Goal: Check status: Check status

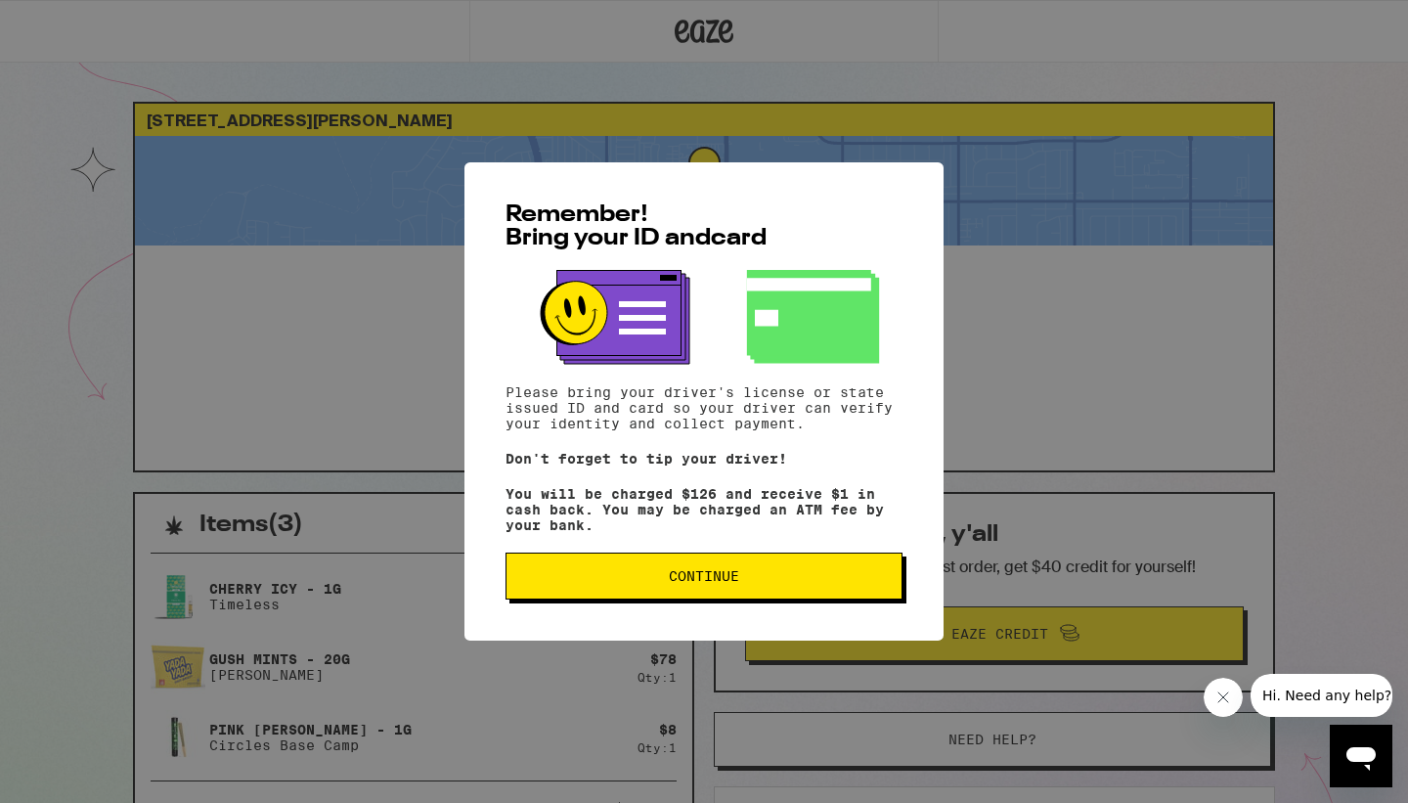
click at [730, 599] on button "Continue" at bounding box center [703, 575] width 397 height 47
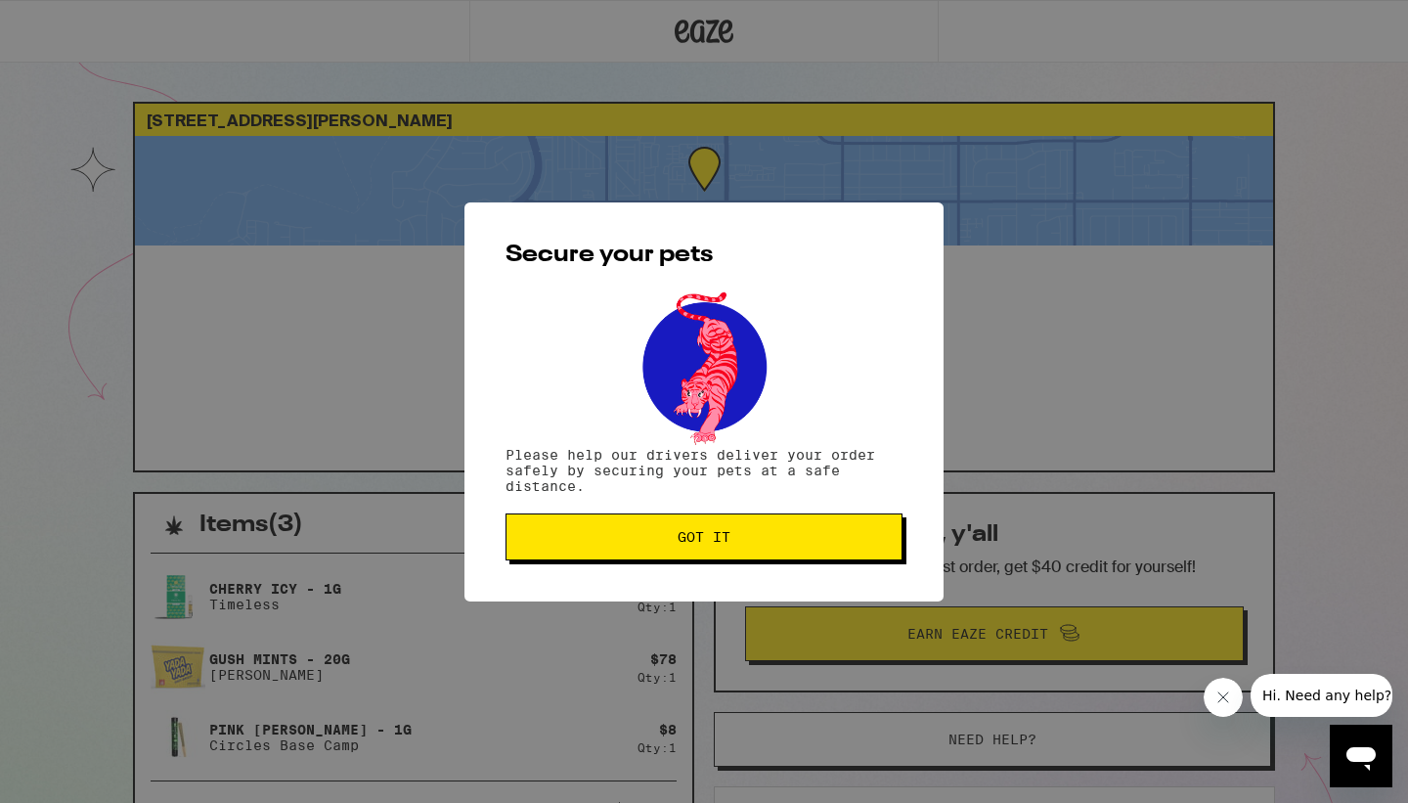
click at [563, 527] on button "Got it" at bounding box center [703, 536] width 397 height 47
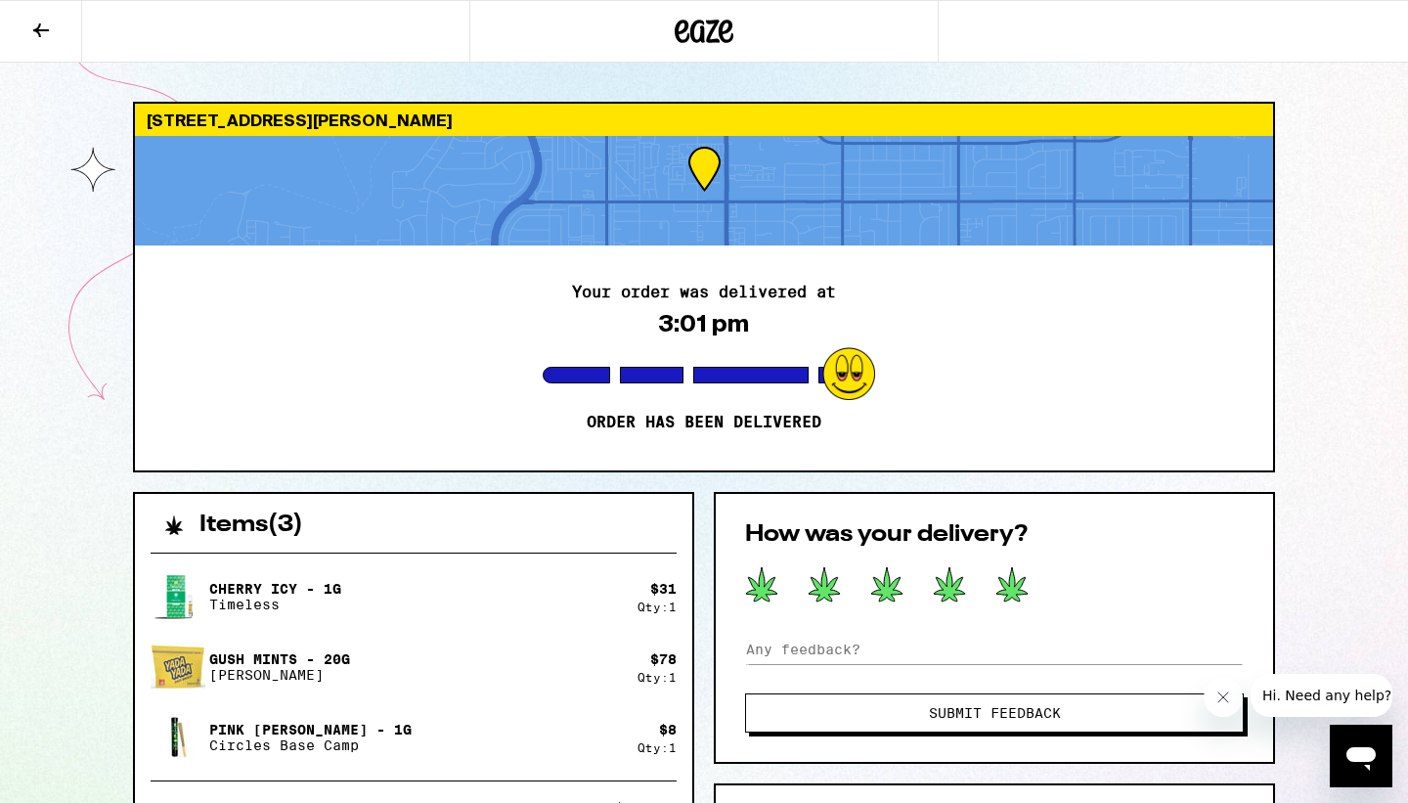
click at [1014, 593] on icon at bounding box center [1011, 584] width 31 height 34
